Goal: Information Seeking & Learning: Learn about a topic

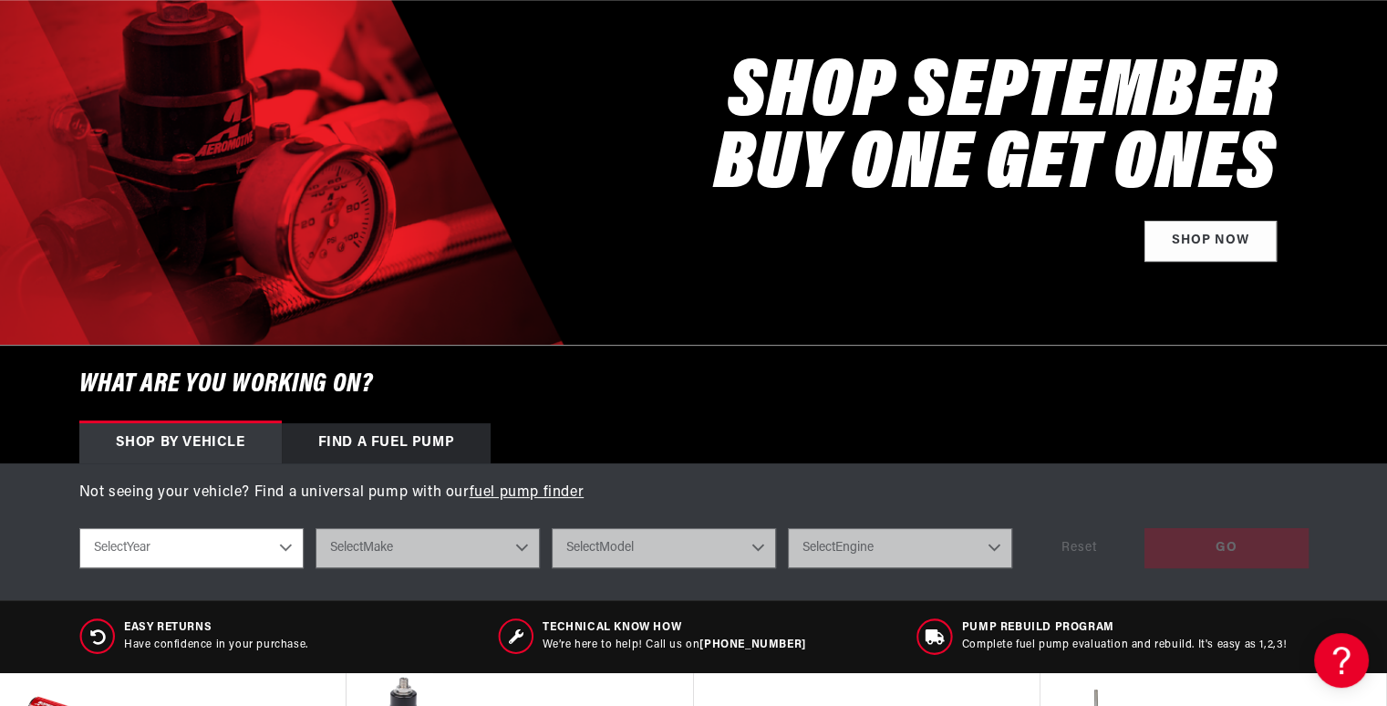
scroll to position [0, 1156]
click at [232, 105] on div "SHOP SEPTEMBER BUY ONE GET ONES Shop Now" at bounding box center [693, 153] width 1229 height 383
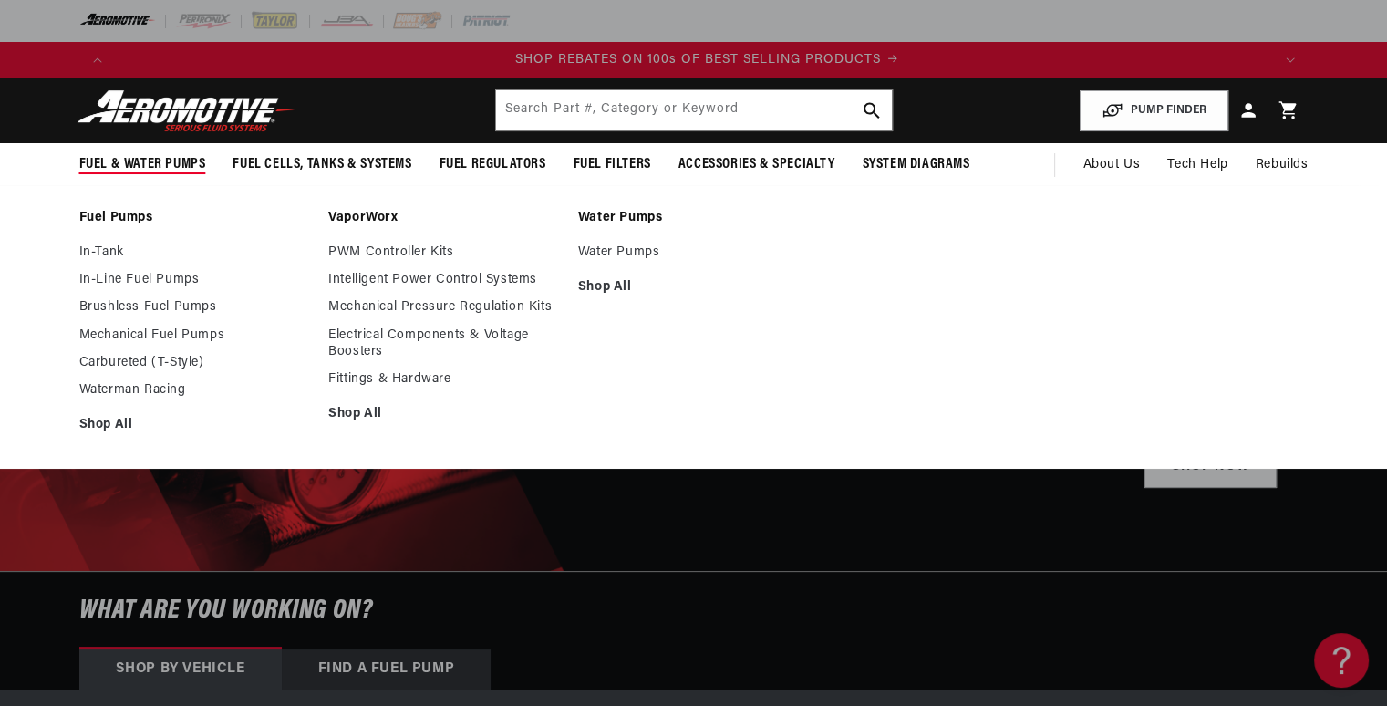
scroll to position [0, 2312]
click at [127, 277] on link "In-Line Fuel Pumps" at bounding box center [195, 280] width 232 height 16
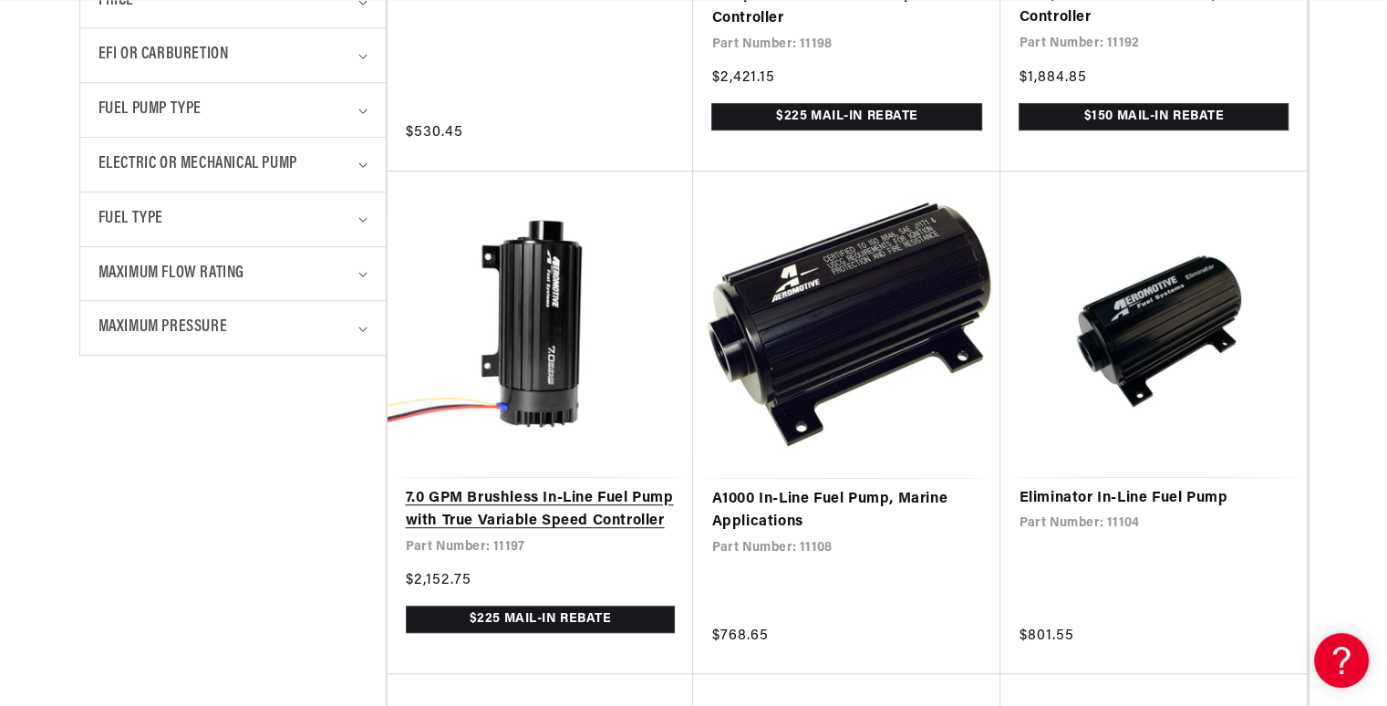
scroll to position [0, 974]
click at [585, 497] on link "7.0 GPM Brushless In-Line Fuel Pump with True Variable Speed Controller" at bounding box center [541, 510] width 270 height 46
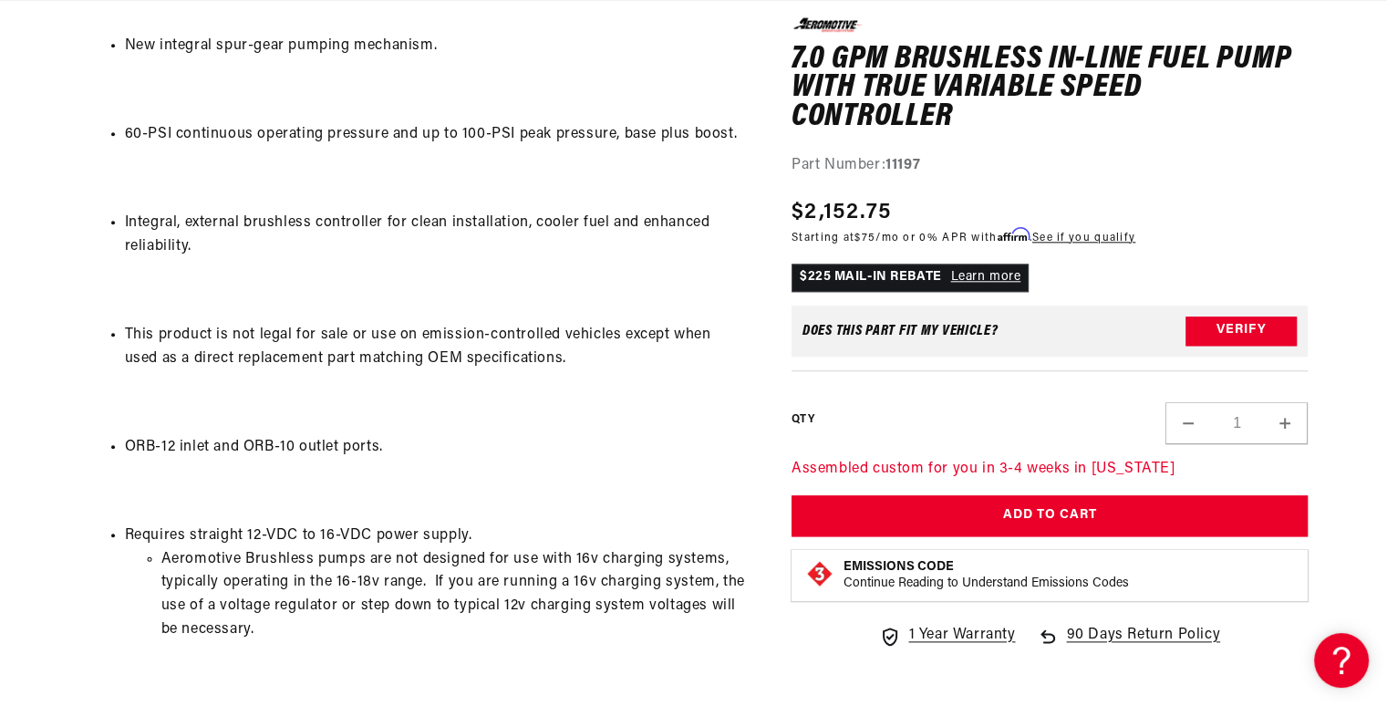
scroll to position [0, 1156]
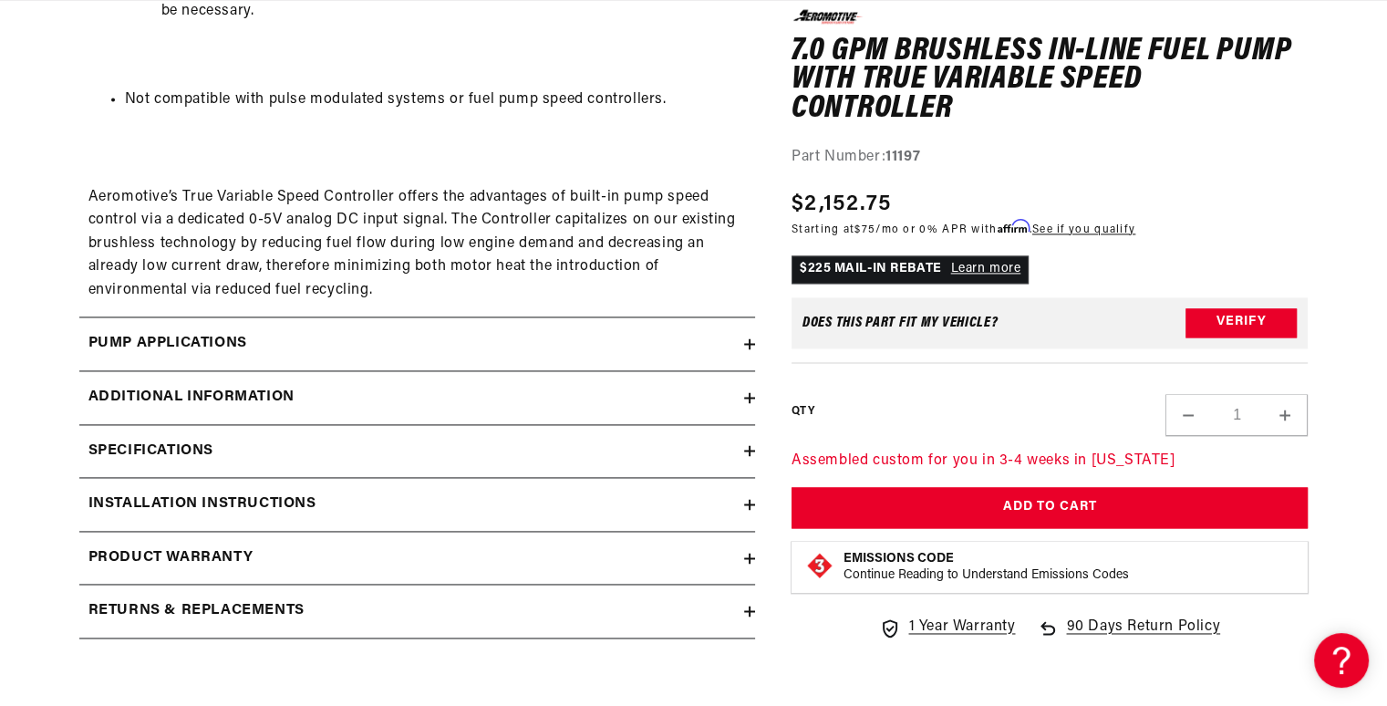
click at [327, 347] on div "Pump Applications" at bounding box center [411, 344] width 665 height 24
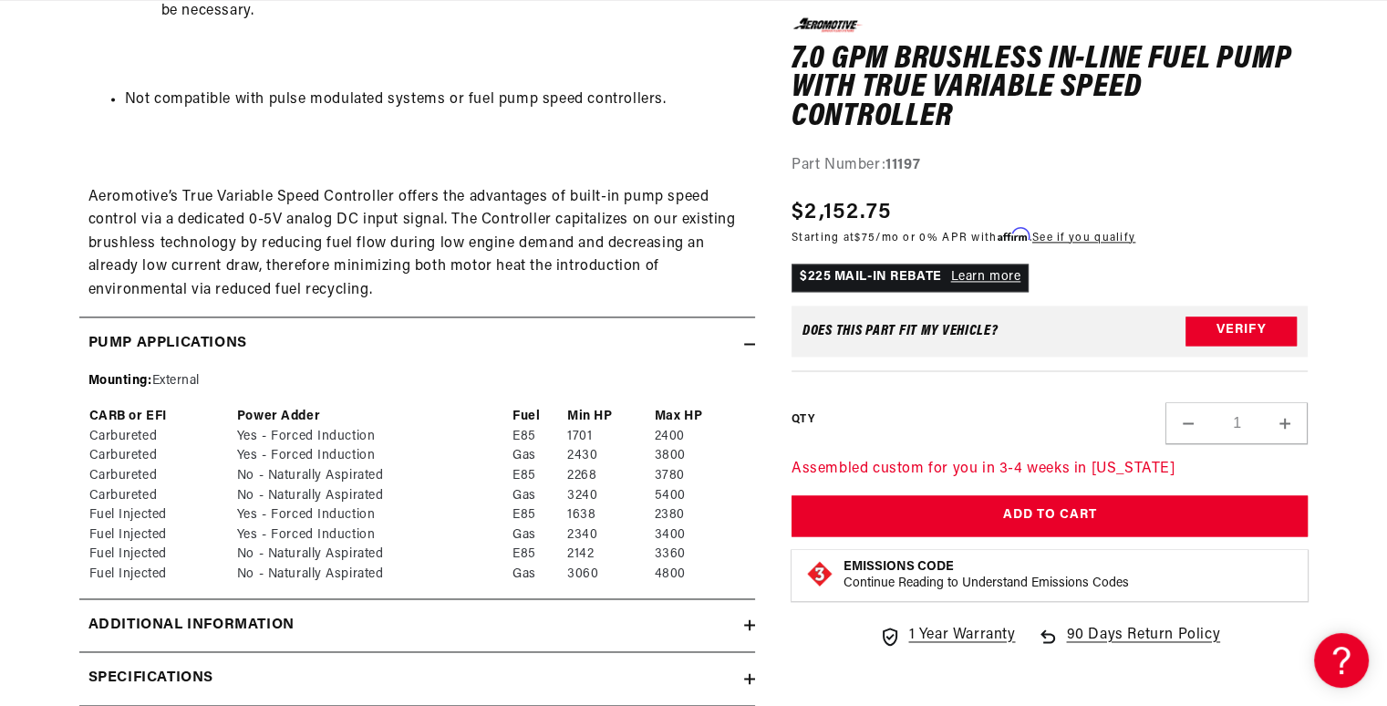
scroll to position [0, 2312]
click at [486, 628] on div "Additional information" at bounding box center [411, 625] width 665 height 24
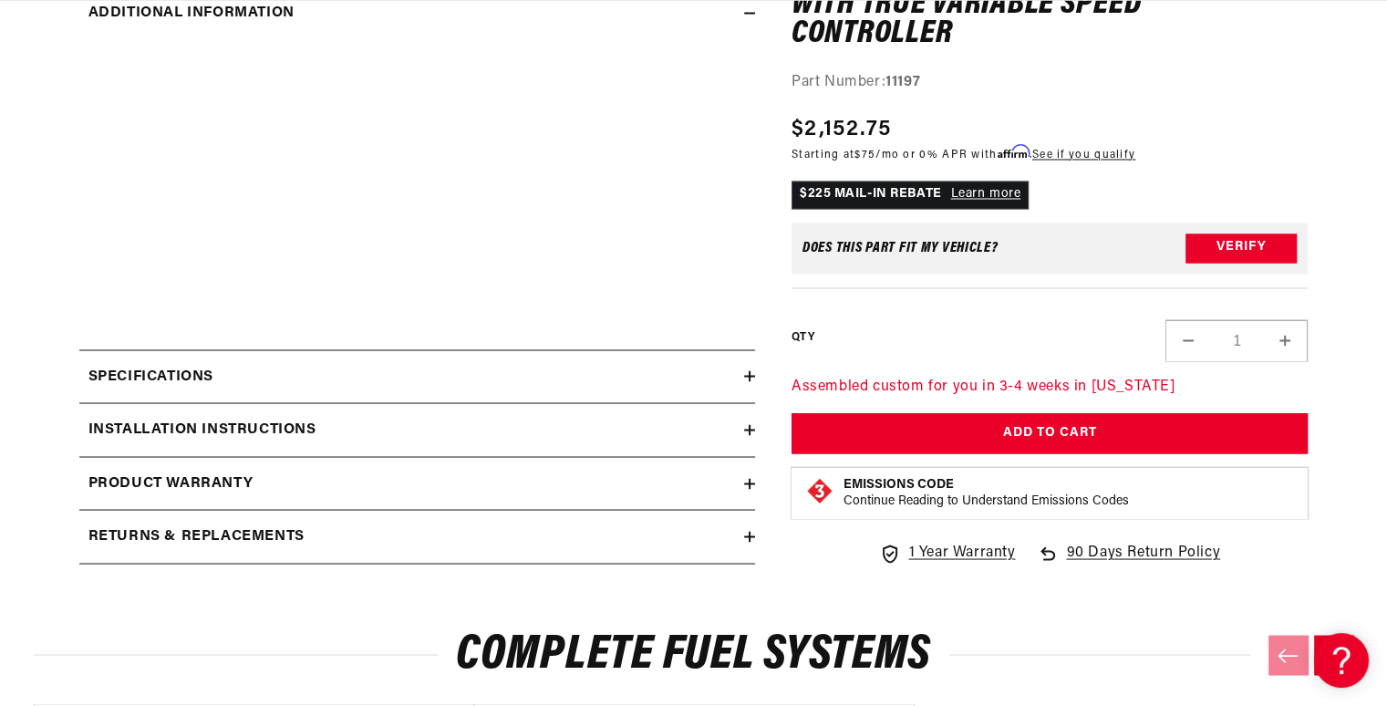
scroll to position [3205, 0]
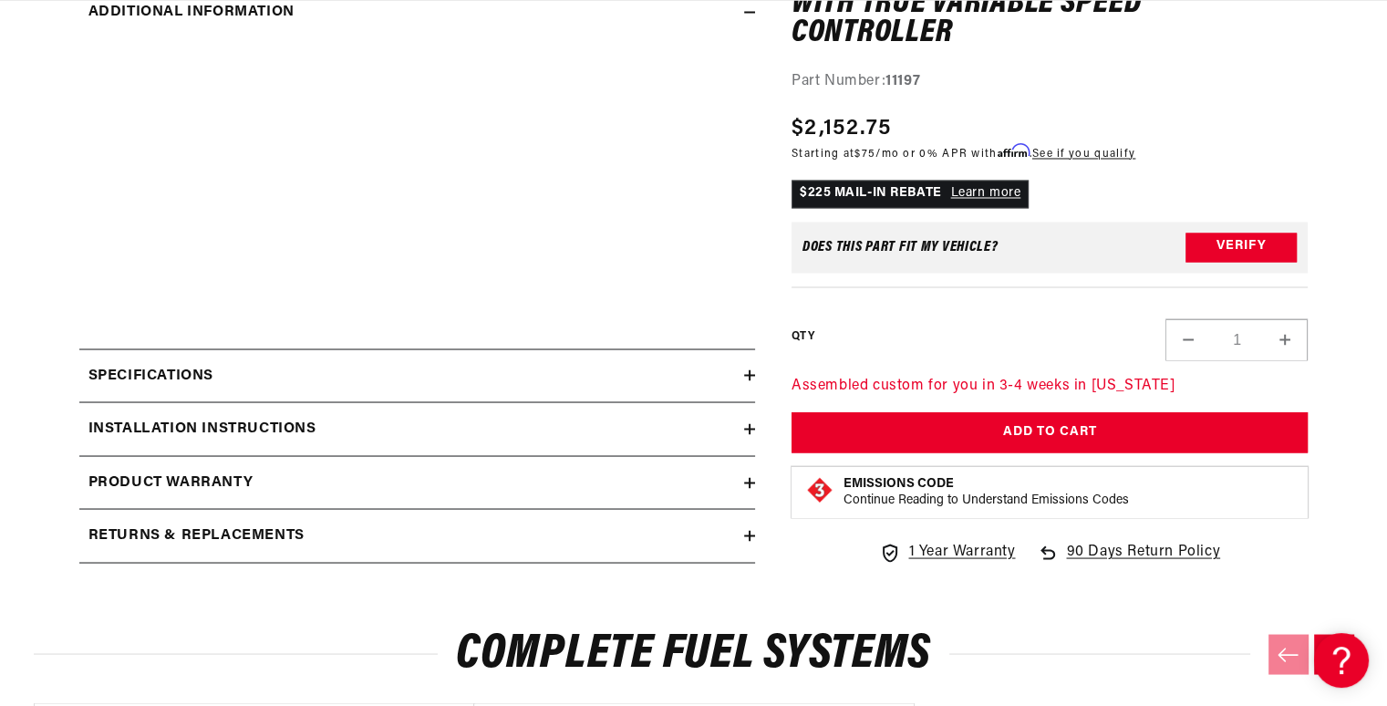
click at [538, 346] on div "Additional information" at bounding box center [416, 167] width 675 height 363
click at [591, 398] on summary "Specifications" at bounding box center [416, 375] width 675 height 53
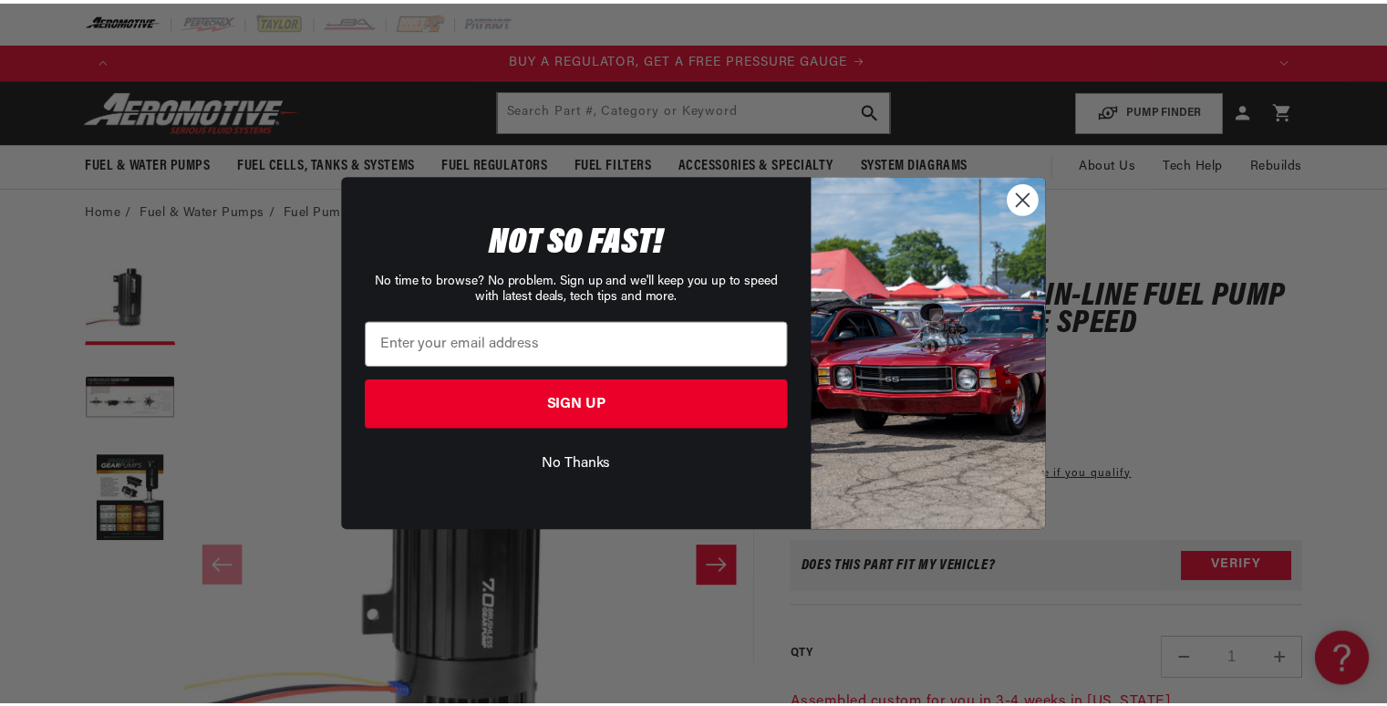
scroll to position [0, 0]
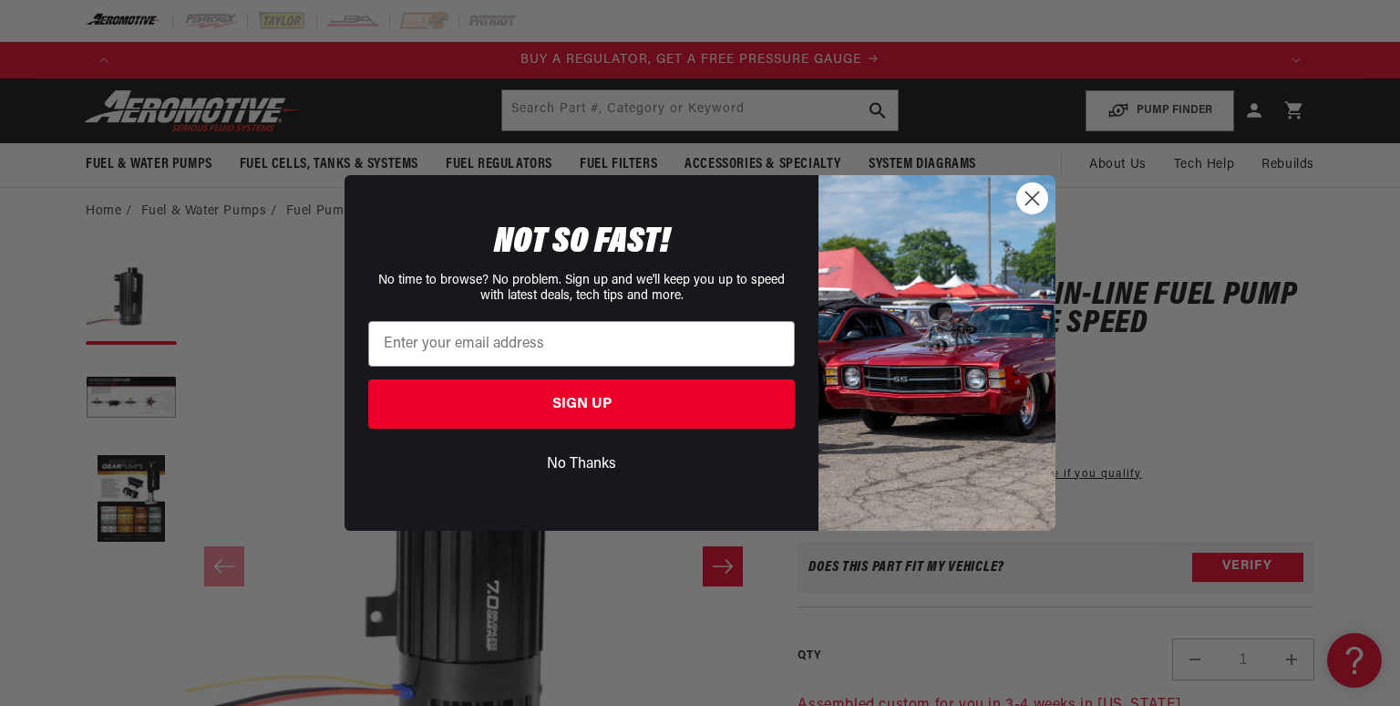
click at [603, 477] on button "No Thanks" at bounding box center [581, 464] width 427 height 35
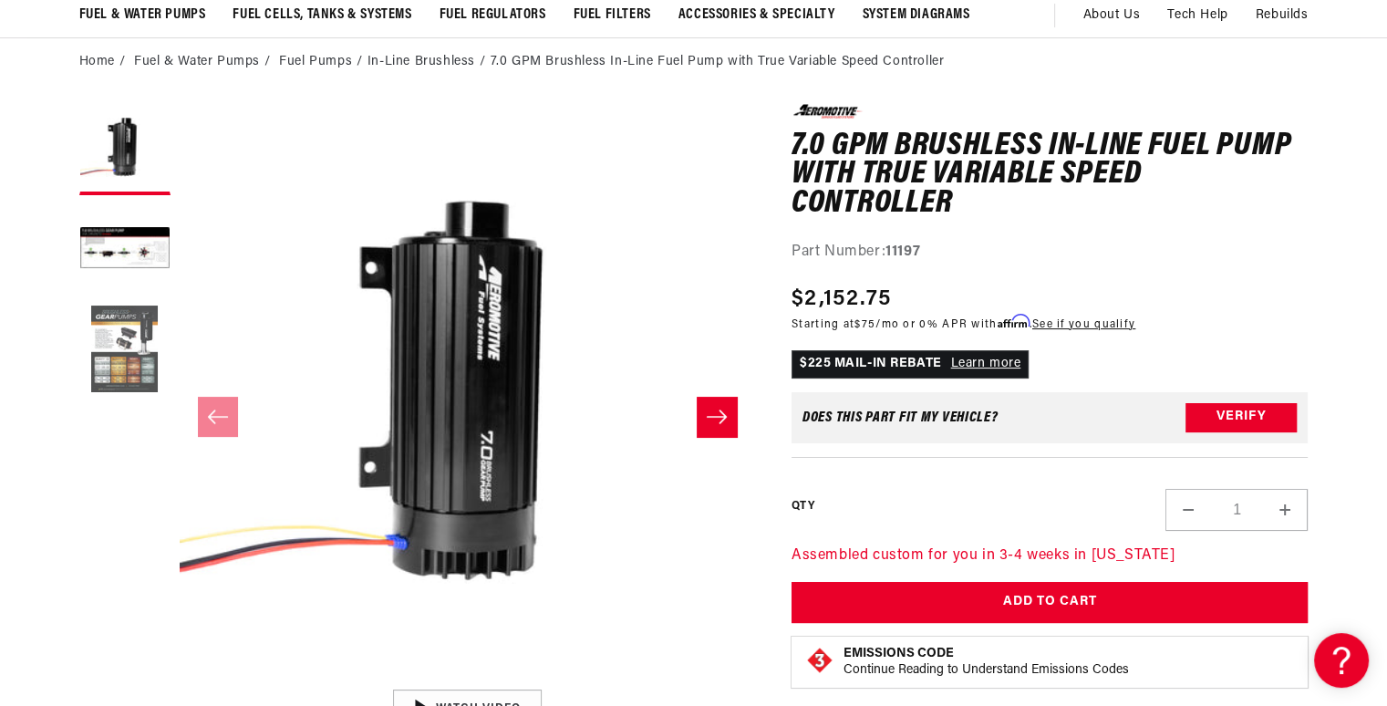
click at [122, 358] on button "Load image 3 in gallery view" at bounding box center [124, 349] width 91 height 91
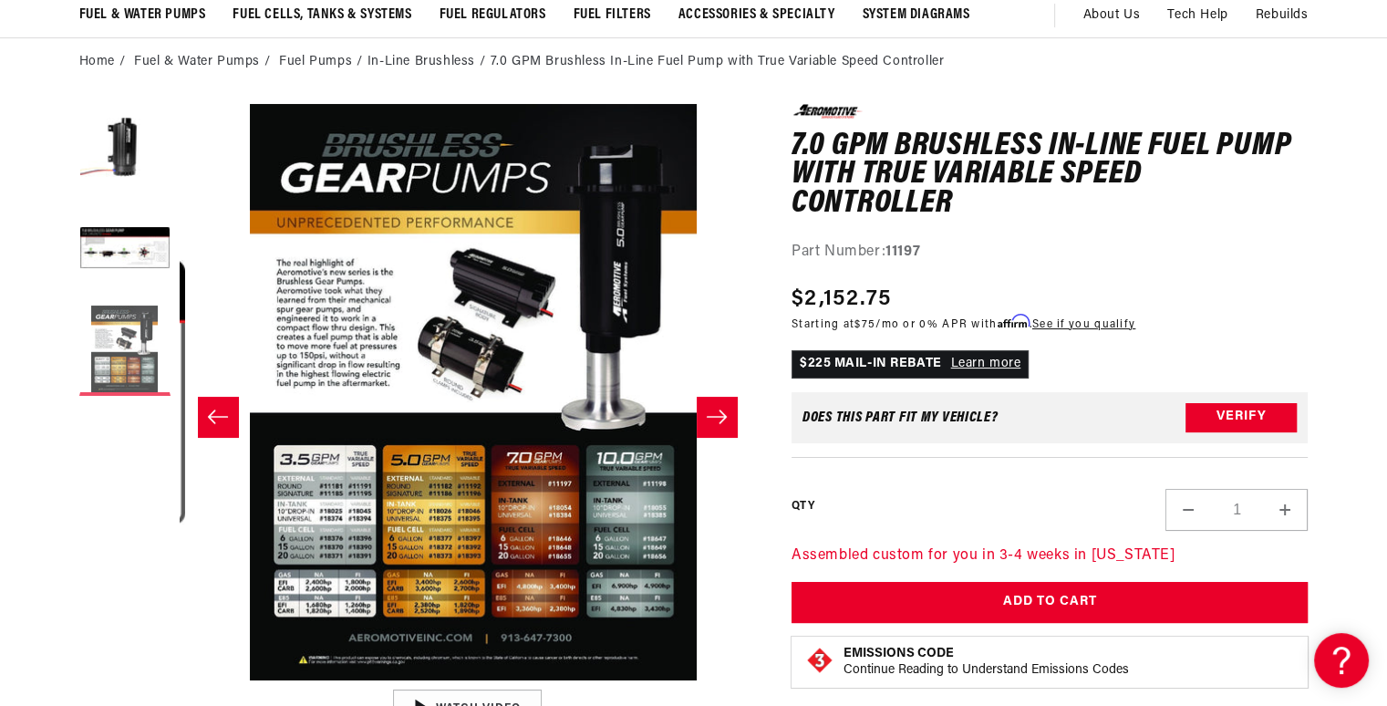
scroll to position [0, 1151]
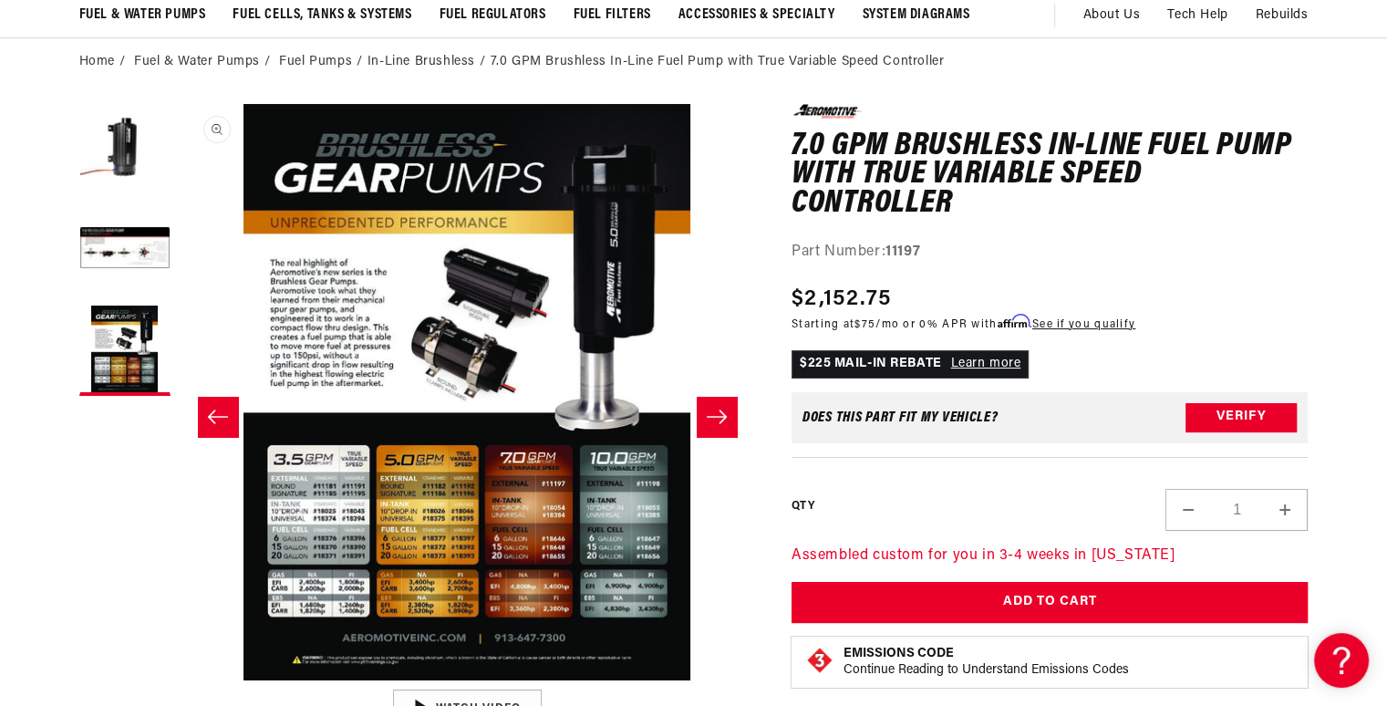
click at [179, 680] on button "Open media 3 in modal" at bounding box center [179, 680] width 0 height 0
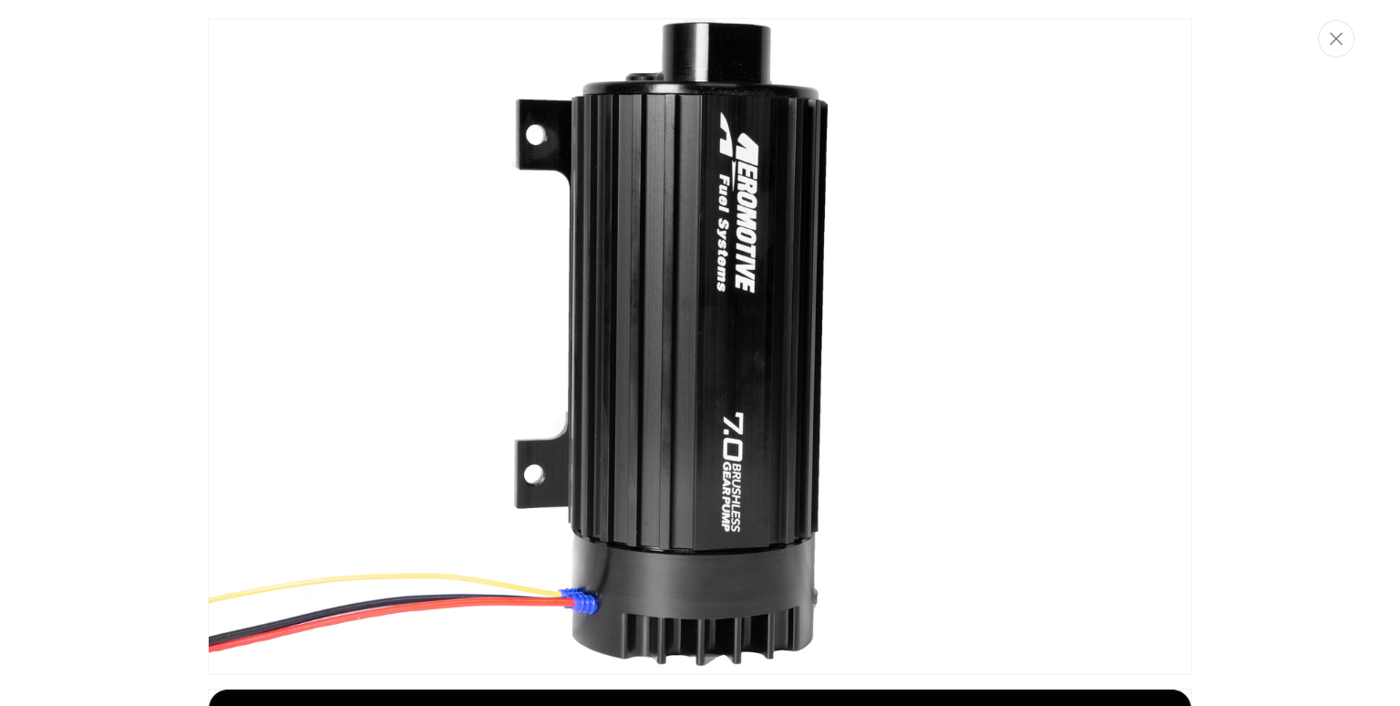
scroll to position [0, 1824]
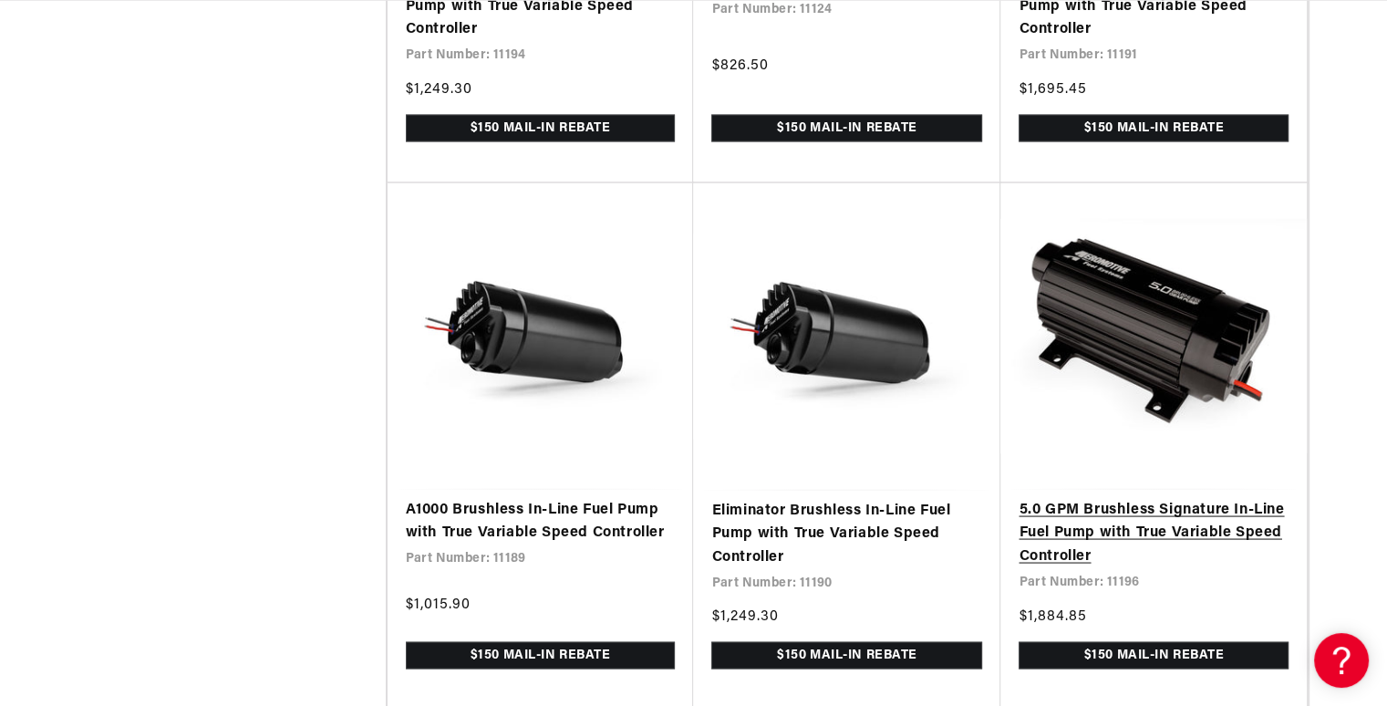
click at [1231, 564] on link "5.0 GPM Brushless Signature In-Line Fuel Pump with True Variable Speed Controll…" at bounding box center [1153, 533] width 270 height 70
